Goal: Check status

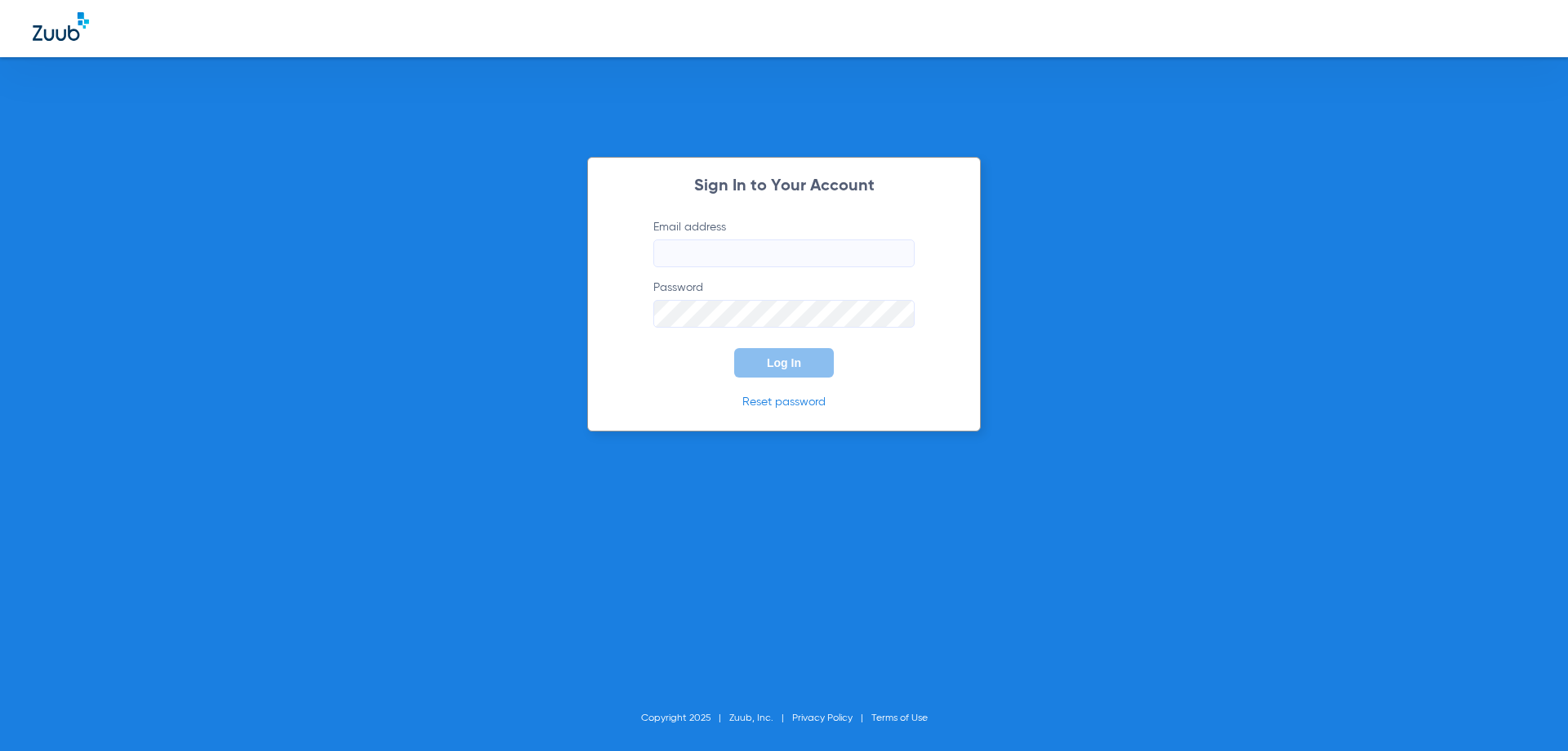
type input "[EMAIL_ADDRESS][DOMAIN_NAME]"
click at [790, 363] on span "Log In" at bounding box center [784, 363] width 34 height 14
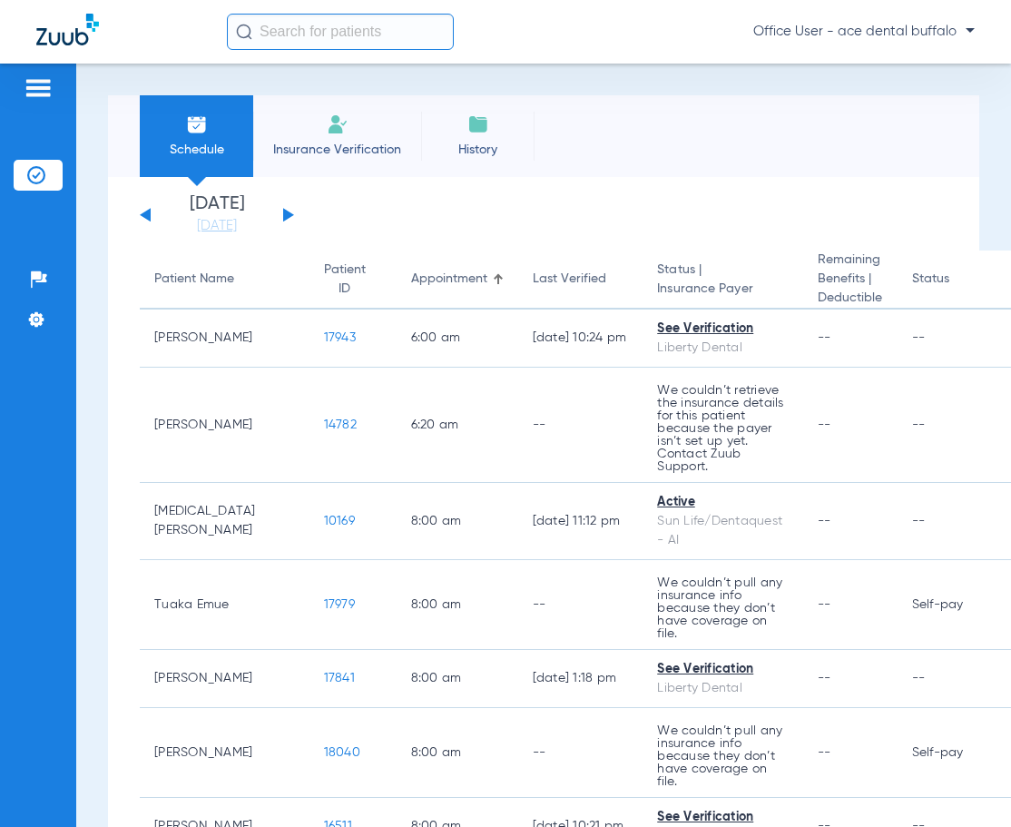
click at [148, 219] on button at bounding box center [145, 215] width 11 height 14
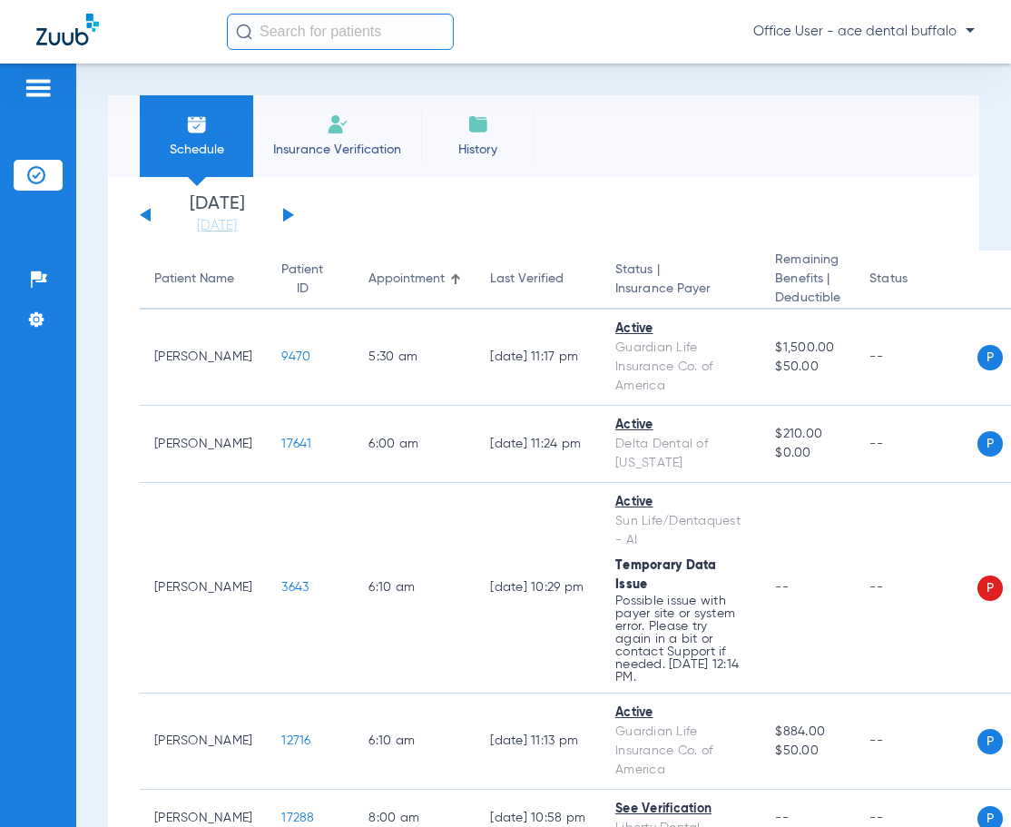
click at [149, 218] on button at bounding box center [145, 215] width 11 height 14
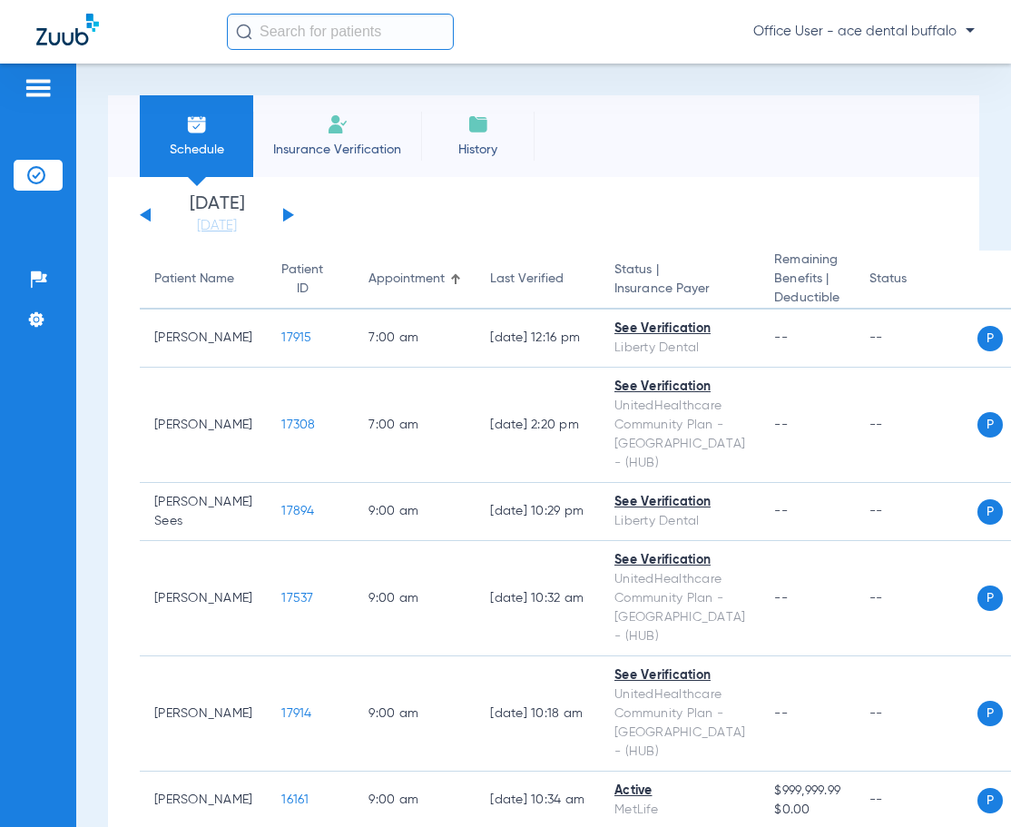
click at [285, 211] on button at bounding box center [288, 215] width 11 height 14
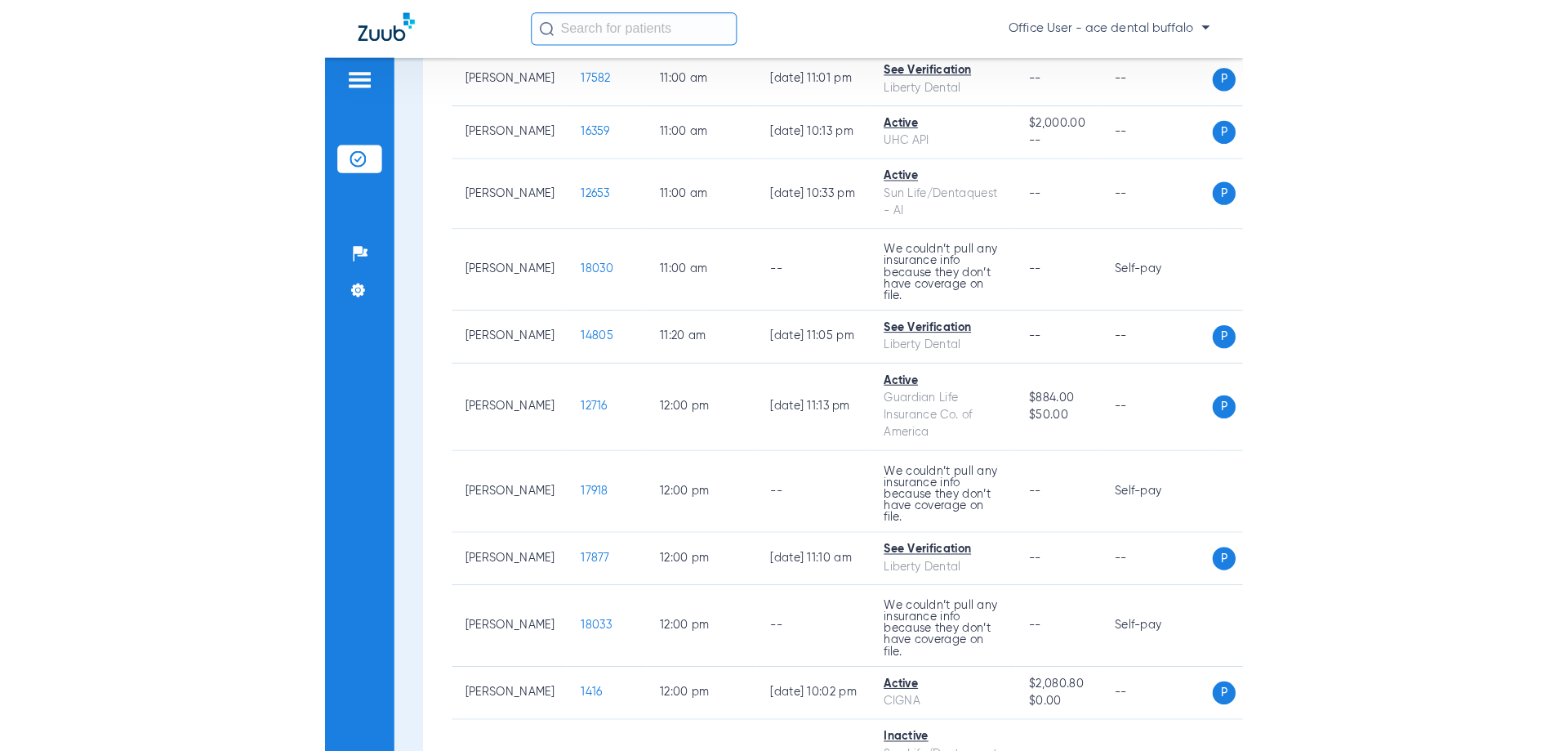
scroll to position [1721, 0]
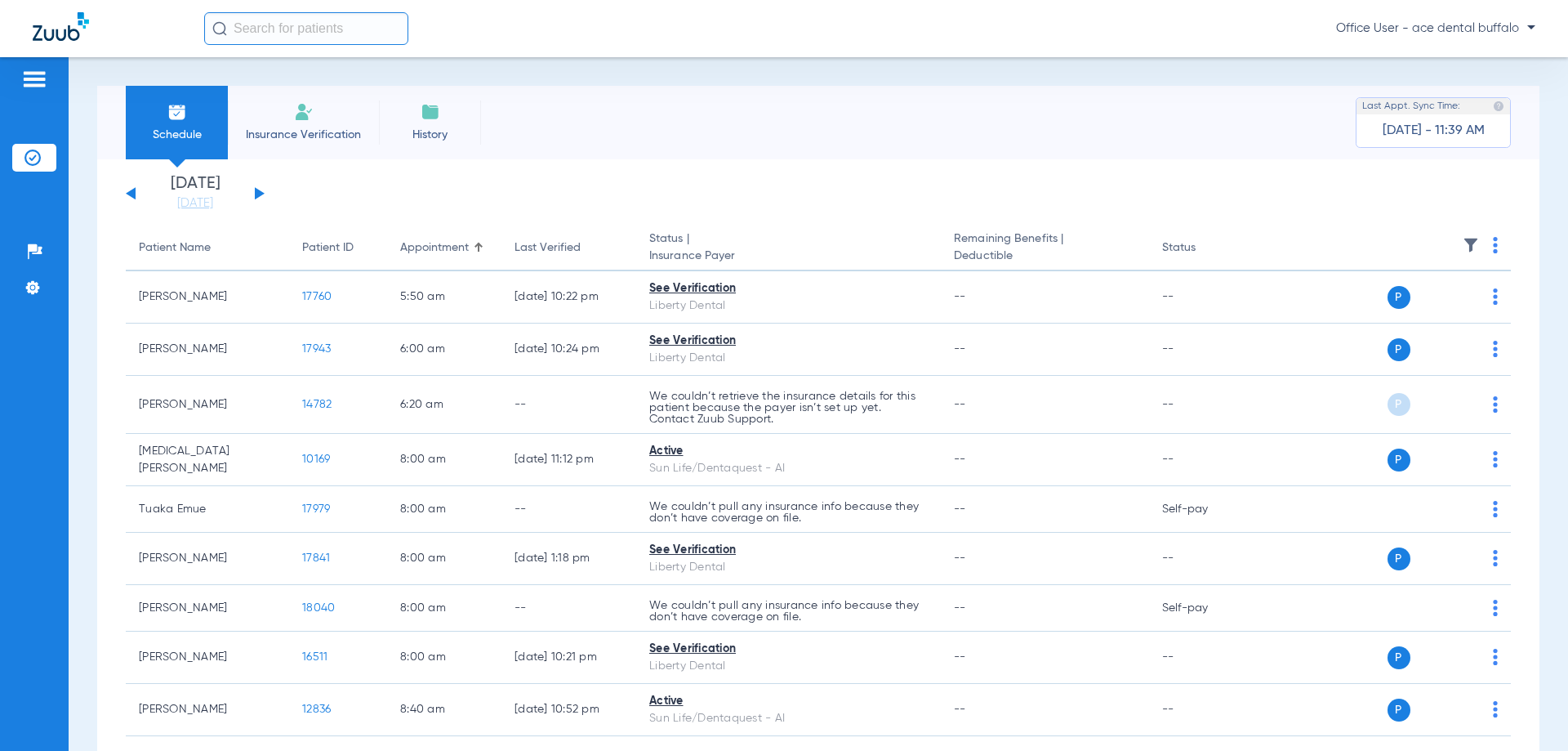
click at [133, 192] on button at bounding box center [131, 194] width 10 height 13
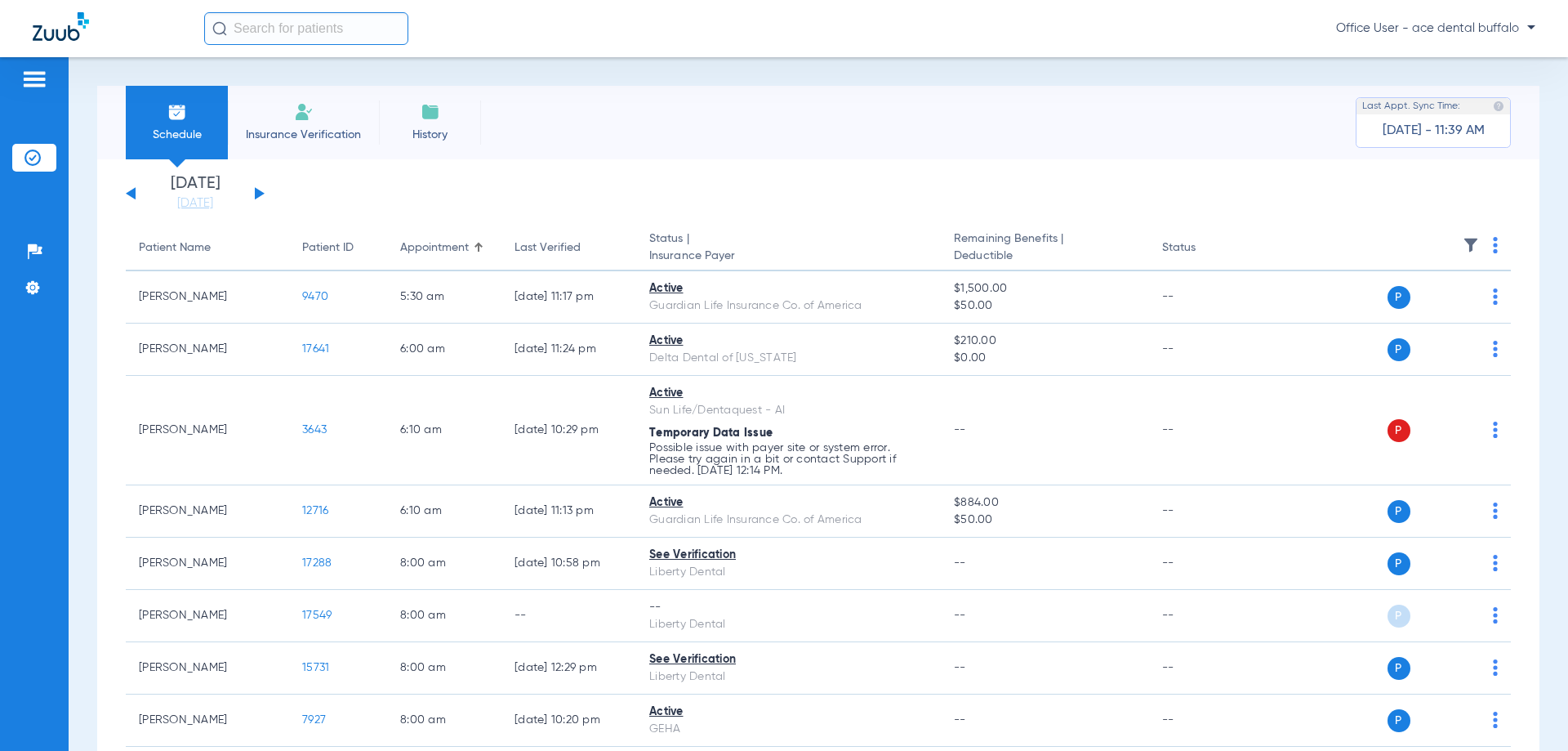
click at [133, 189] on div "[DATE] [DATE] [DATE] [DATE] [DATE] [DATE] [DATE] [DATE] [DATE] [DATE] [DATE] [D…" at bounding box center [195, 194] width 139 height 36
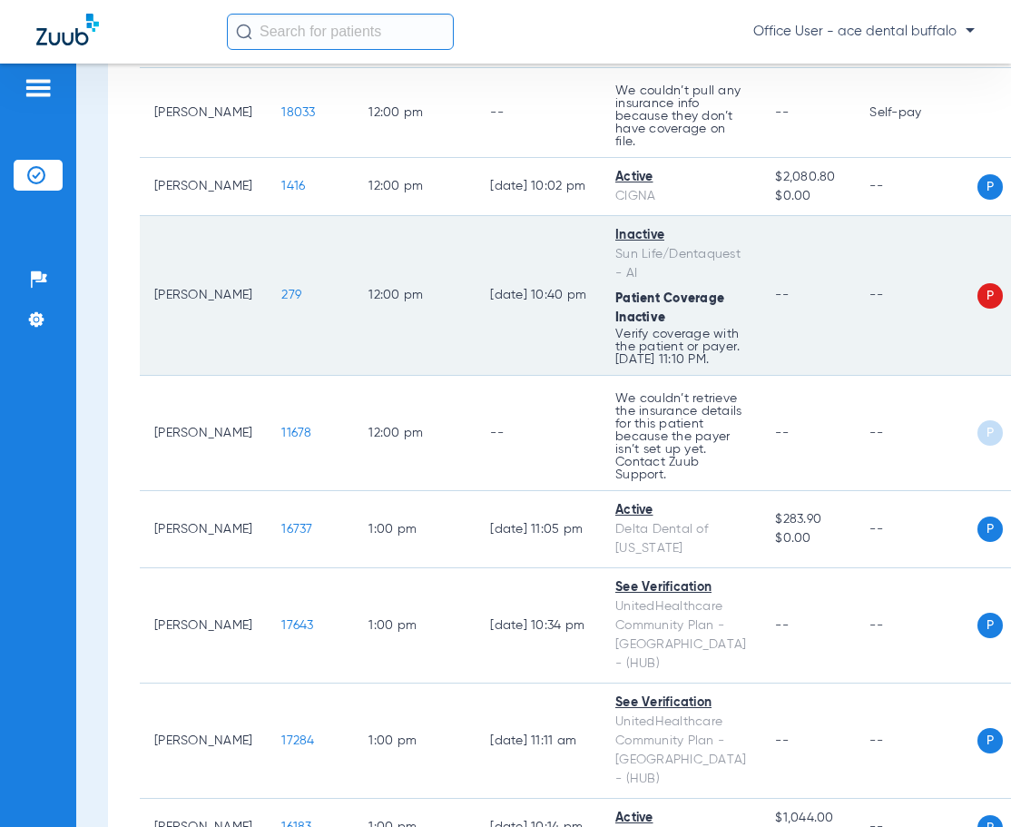
scroll to position [2541, 0]
